Goal: Task Accomplishment & Management: Manage account settings

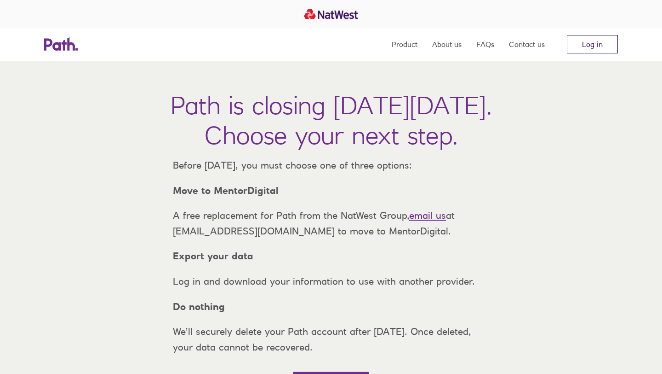
click at [591, 47] on link "Log in" at bounding box center [592, 44] width 51 height 18
